Goal: Task Accomplishment & Management: Manage account settings

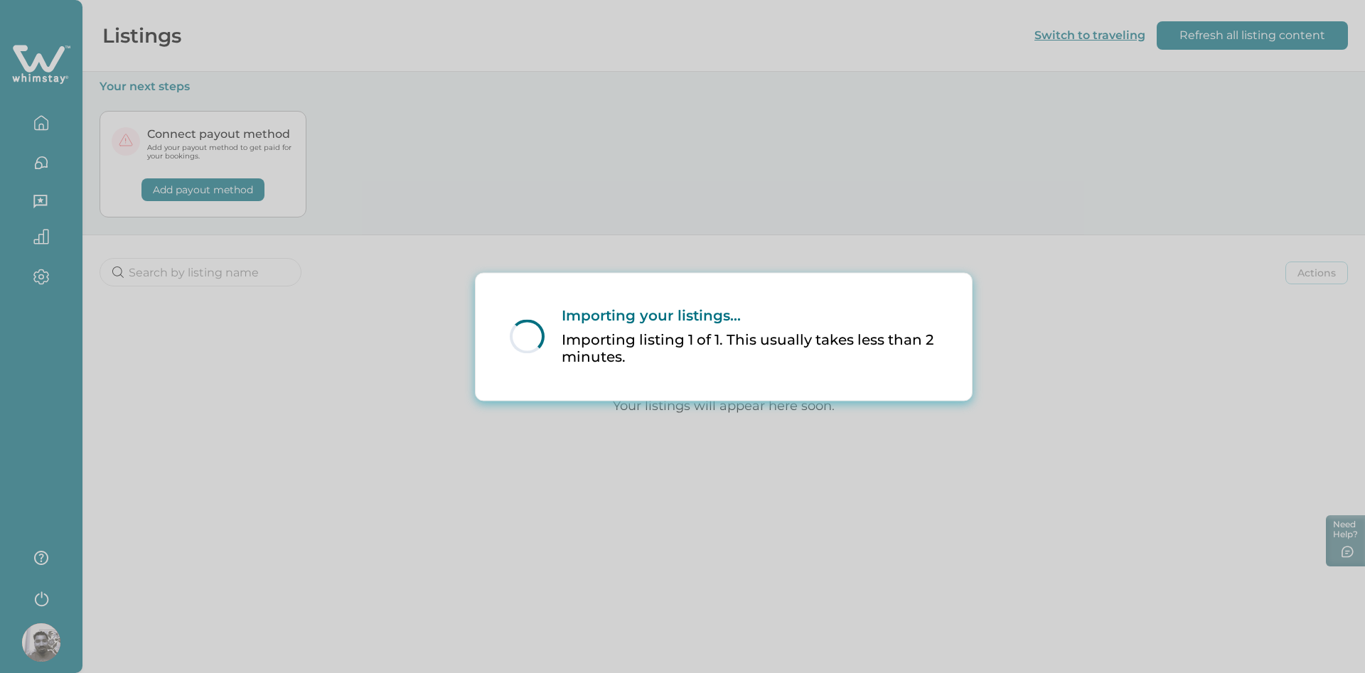
click at [766, 400] on div "Loading... Importing your listings... Importing listing 1 of 1. This usually ta…" at bounding box center [724, 336] width 496 height 127
click at [333, 349] on div "Loading... Importing your listings... Importing listing 1 of 1. This usually ta…" at bounding box center [682, 336] width 1365 height 673
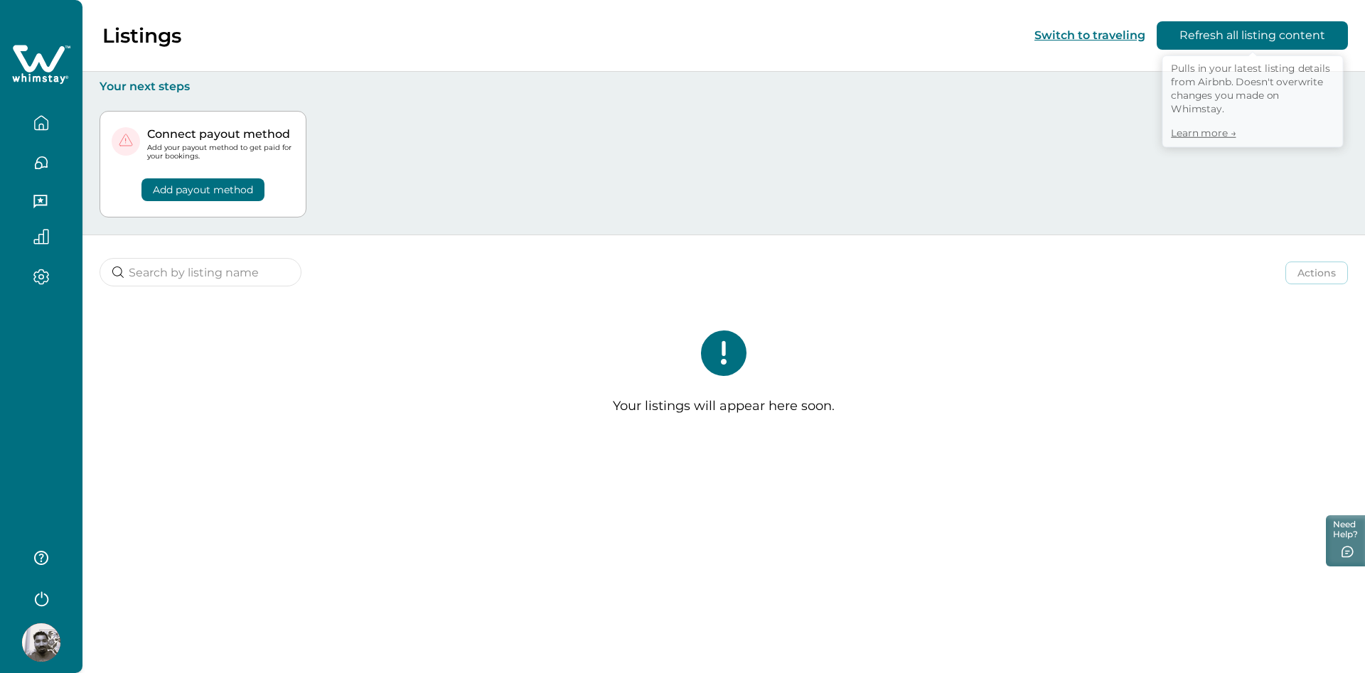
click at [1201, 36] on button "Refresh all listing content" at bounding box center [1252, 35] width 191 height 28
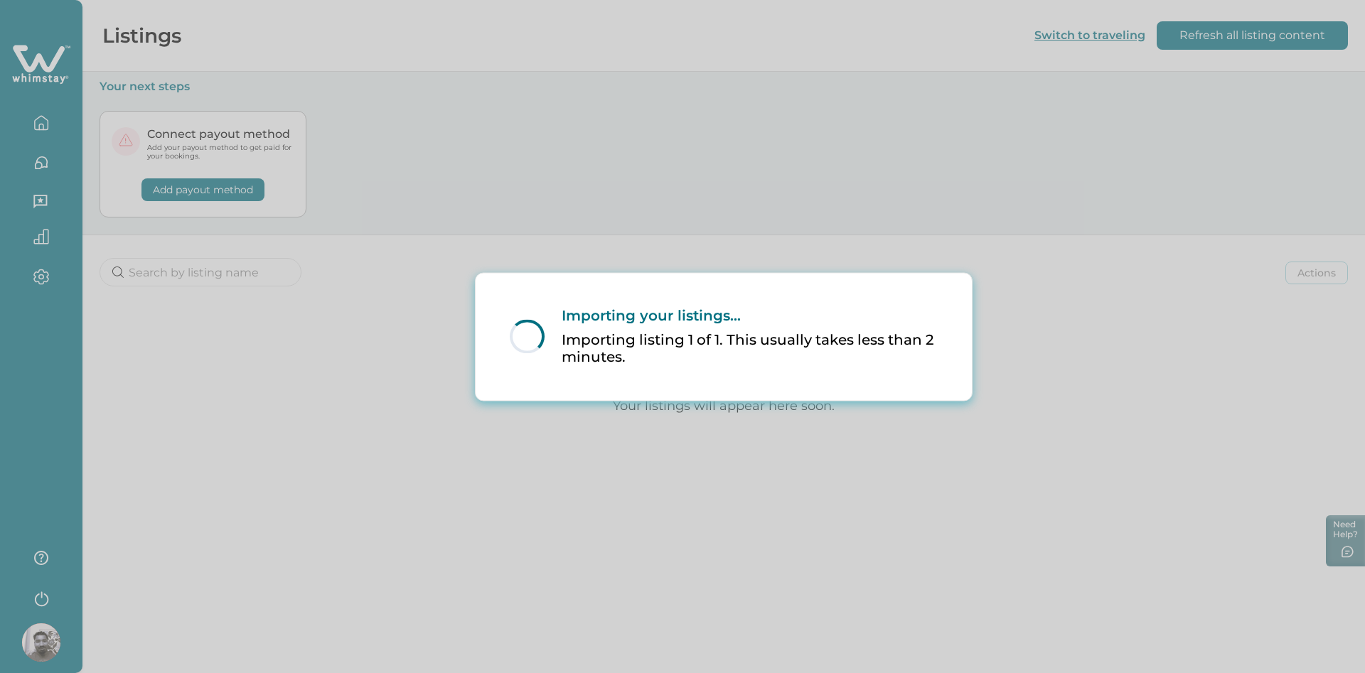
click at [1095, 136] on div "Loading... Importing your listings... Importing listing 1 of 1. This usually ta…" at bounding box center [682, 336] width 1365 height 673
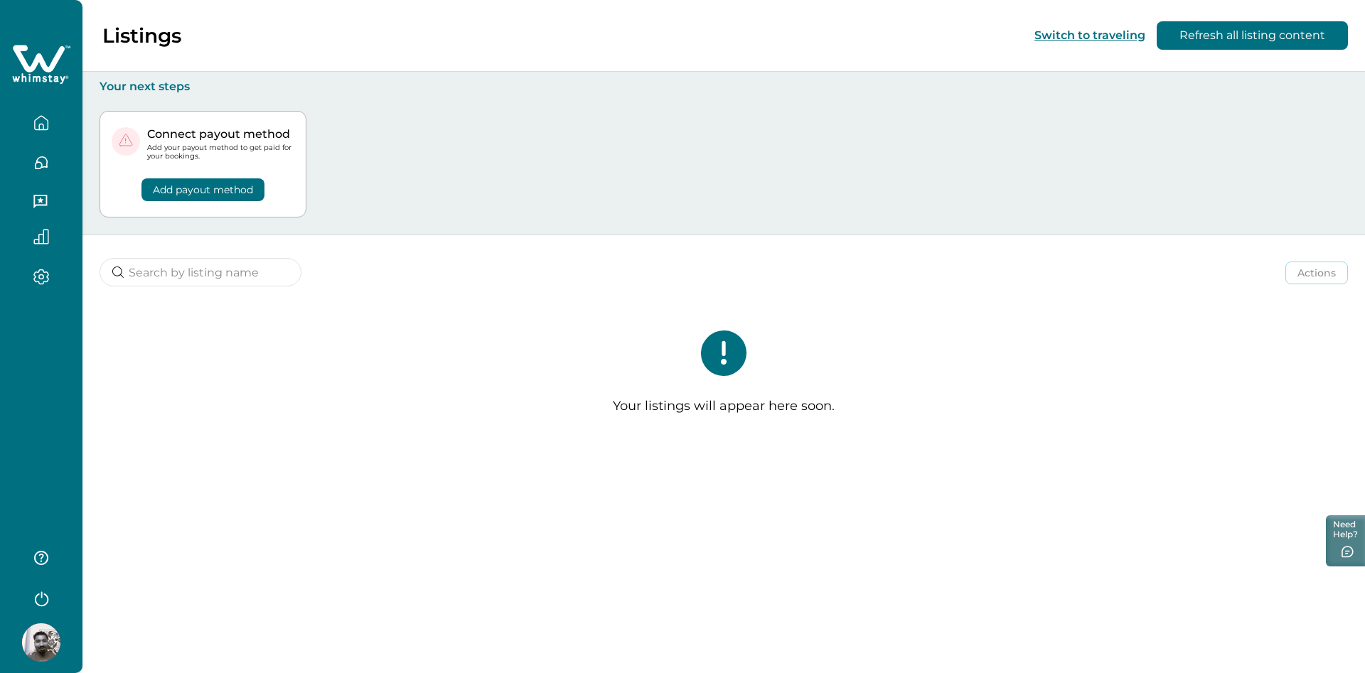
click at [48, 79] on icon at bounding box center [41, 64] width 58 height 43
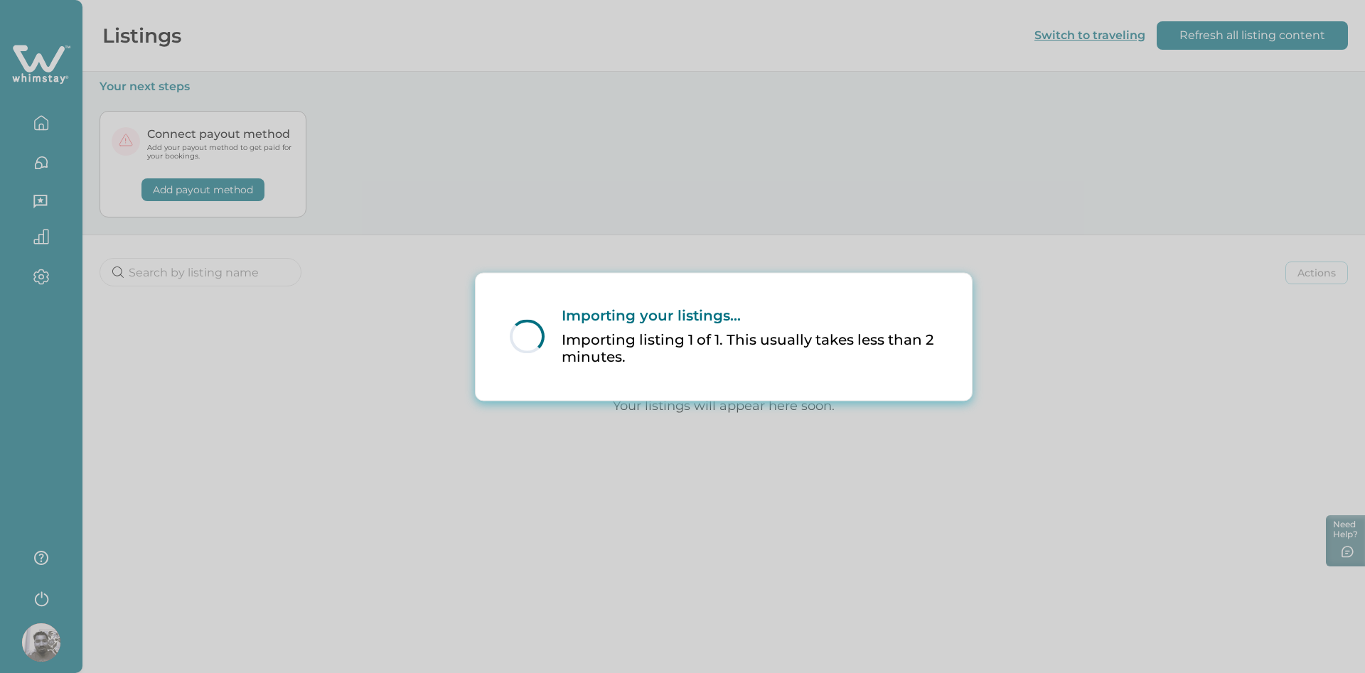
click at [492, 273] on div "Loading... Importing your listings... Importing listing 1 of 1. This usually ta…" at bounding box center [724, 336] width 496 height 127
